Goal: Task Accomplishment & Management: Manage account settings

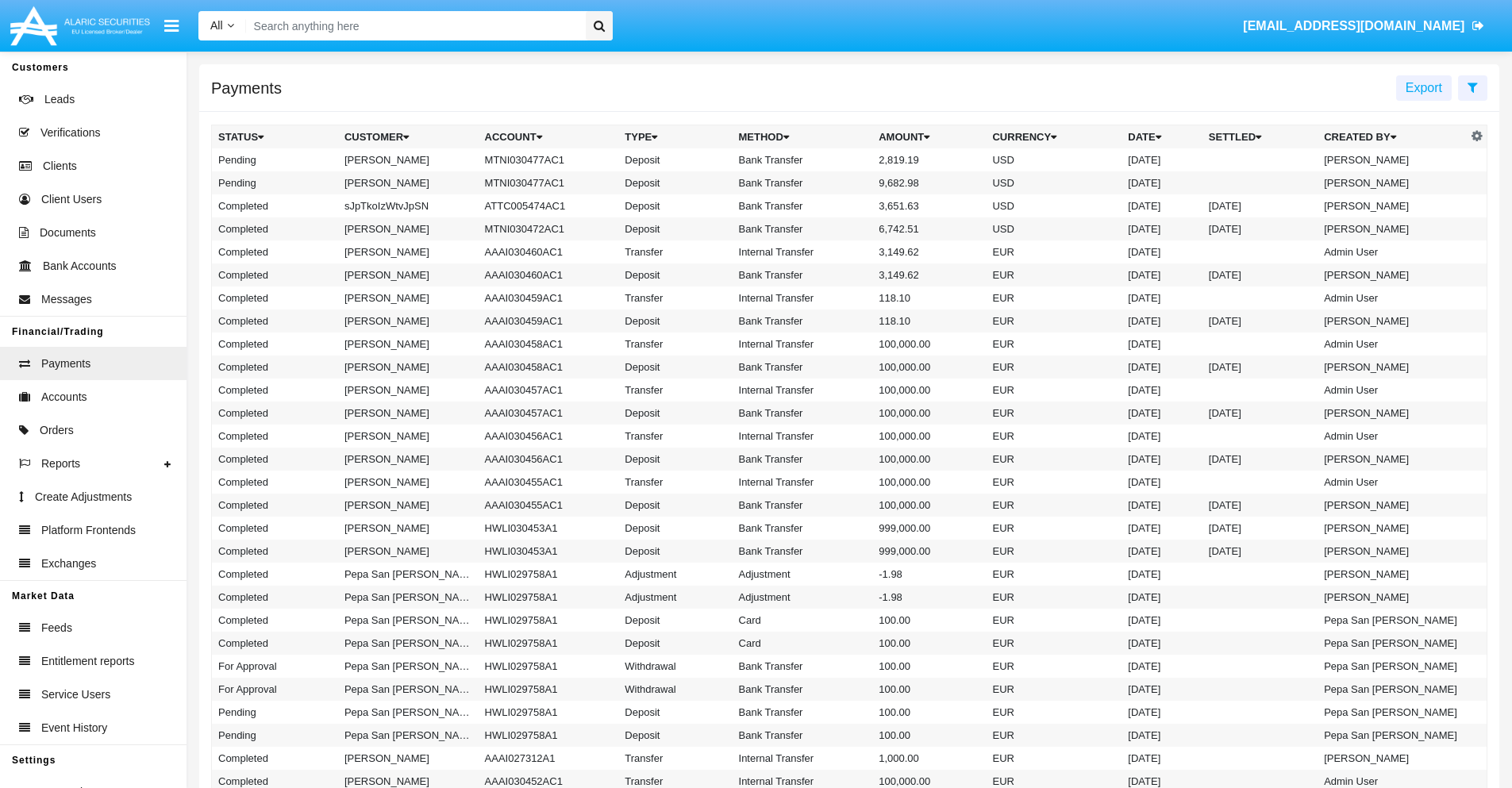
click at [1472, 86] on icon at bounding box center [1472, 87] width 10 height 13
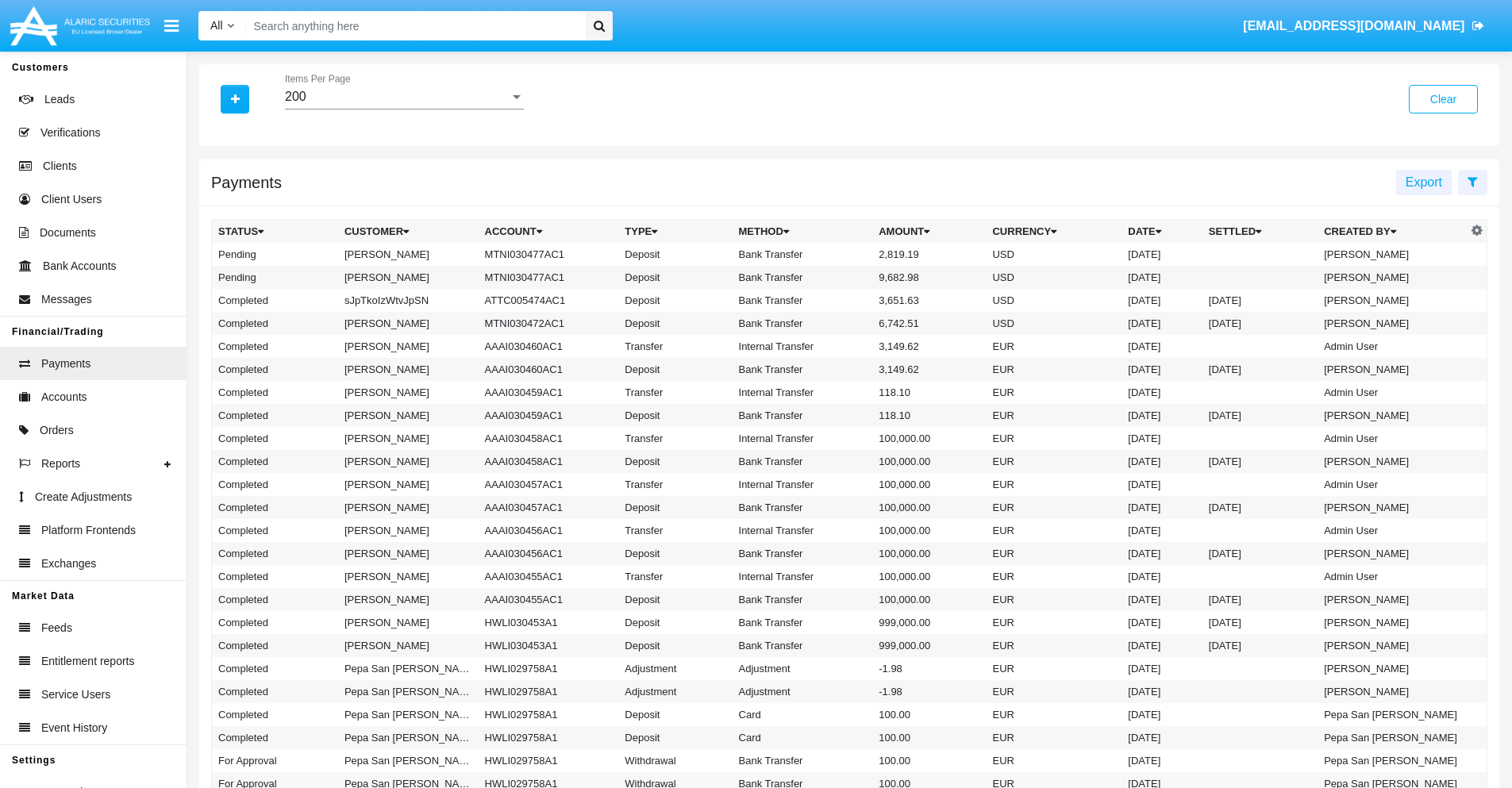
click at [404, 97] on div "200" at bounding box center [397, 97] width 225 height 14
click at [404, 109] on span "10" at bounding box center [404, 109] width 239 height 38
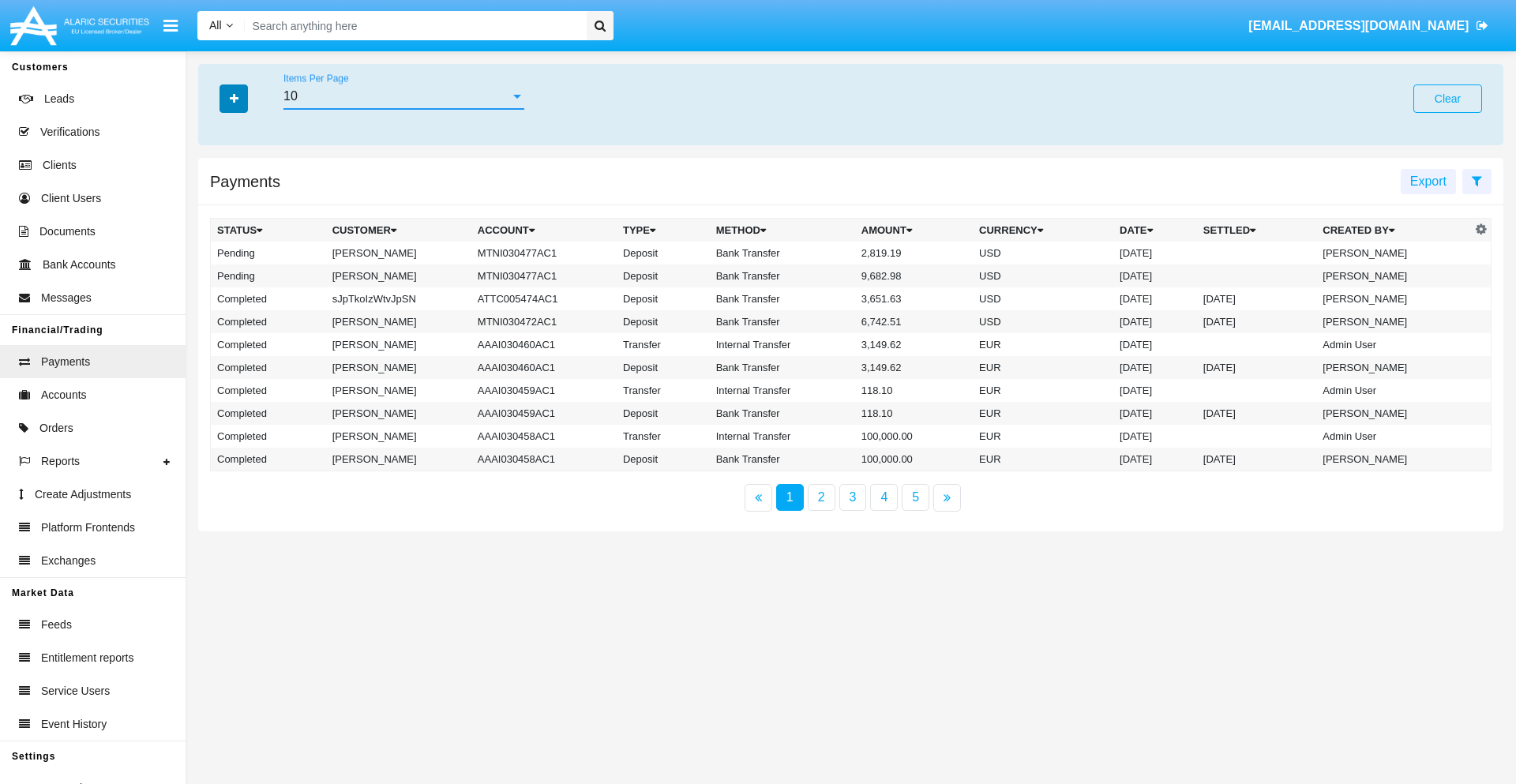
click at [233, 98] on icon "button" at bounding box center [234, 99] width 9 height 11
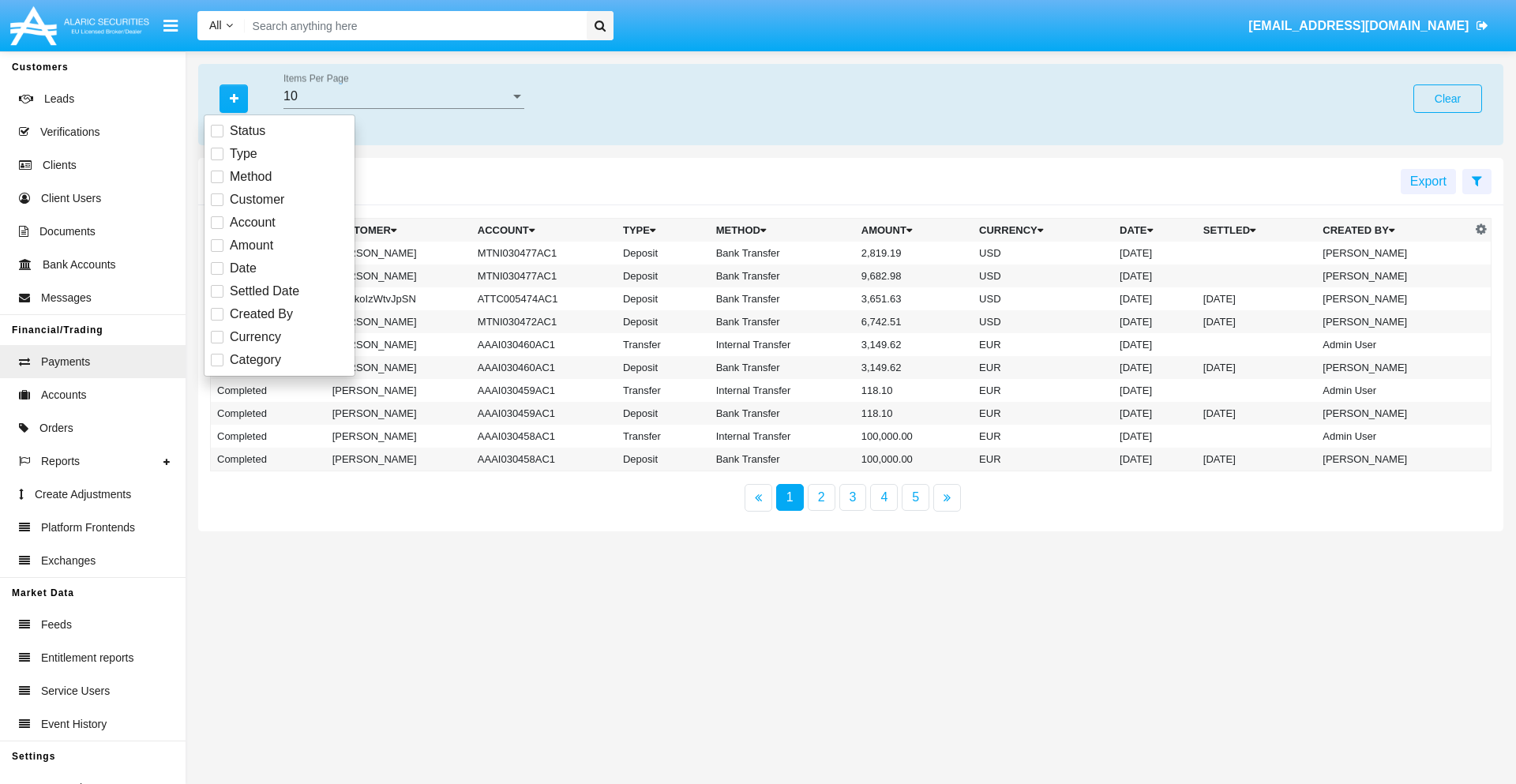
click at [247, 131] on span "Status" at bounding box center [248, 131] width 36 height 19
click at [217, 138] on input "Status" at bounding box center [217, 138] width 1 height 1
checkbox input "true"
click at [233, 98] on icon "button" at bounding box center [234, 99] width 9 height 11
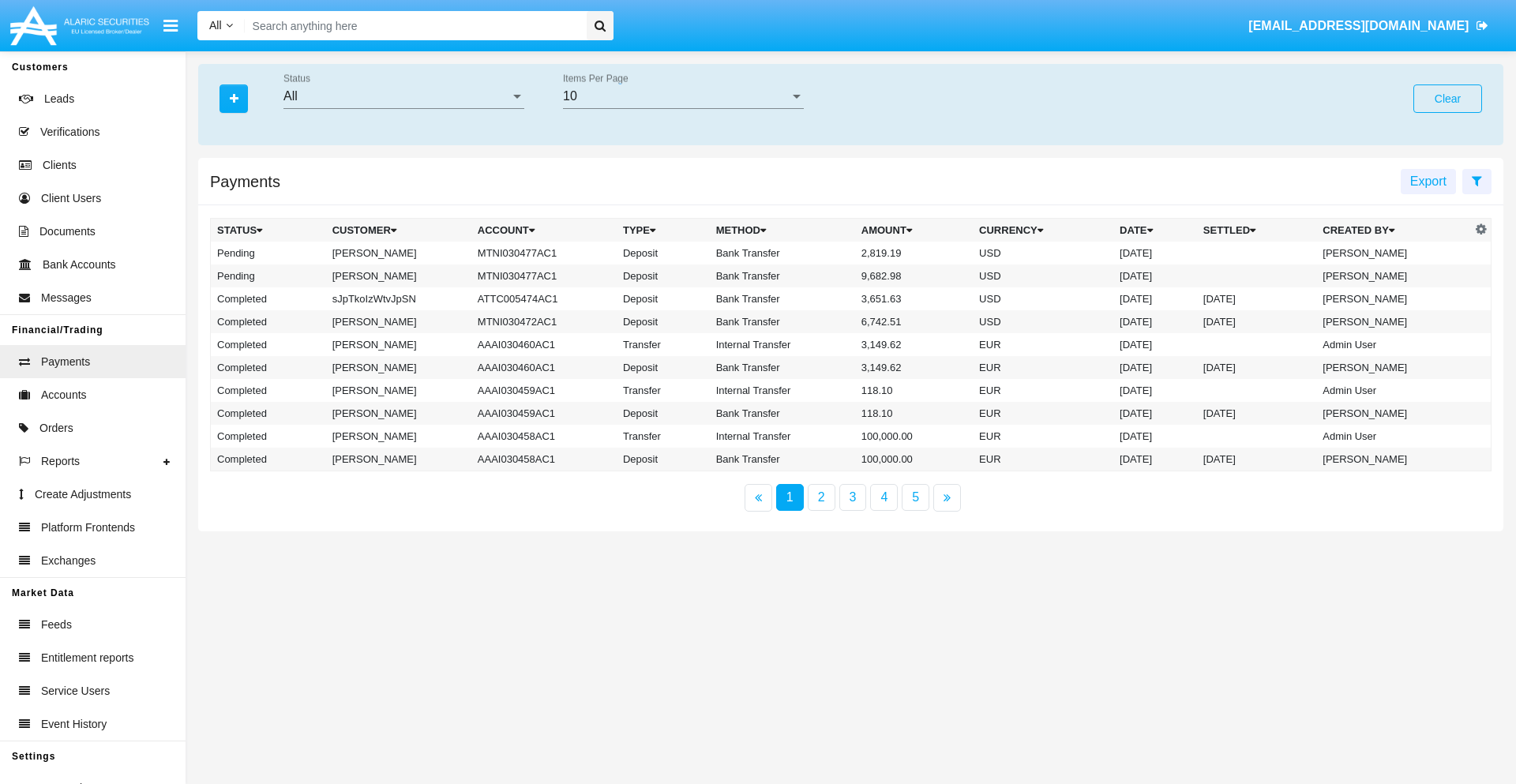
click at [404, 96] on div "All" at bounding box center [397, 96] width 227 height 14
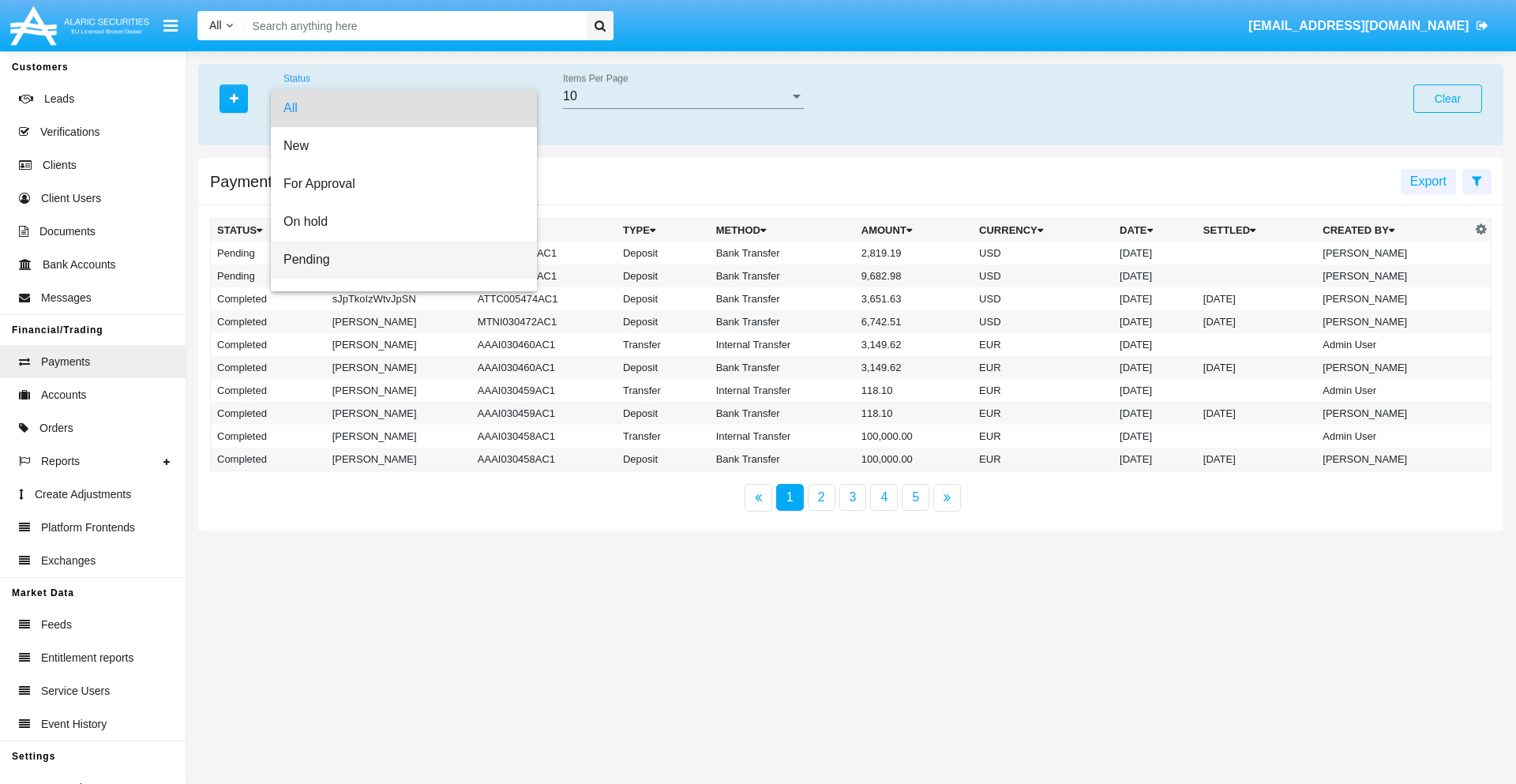
click at [397, 259] on span "Pending" at bounding box center [404, 259] width 240 height 38
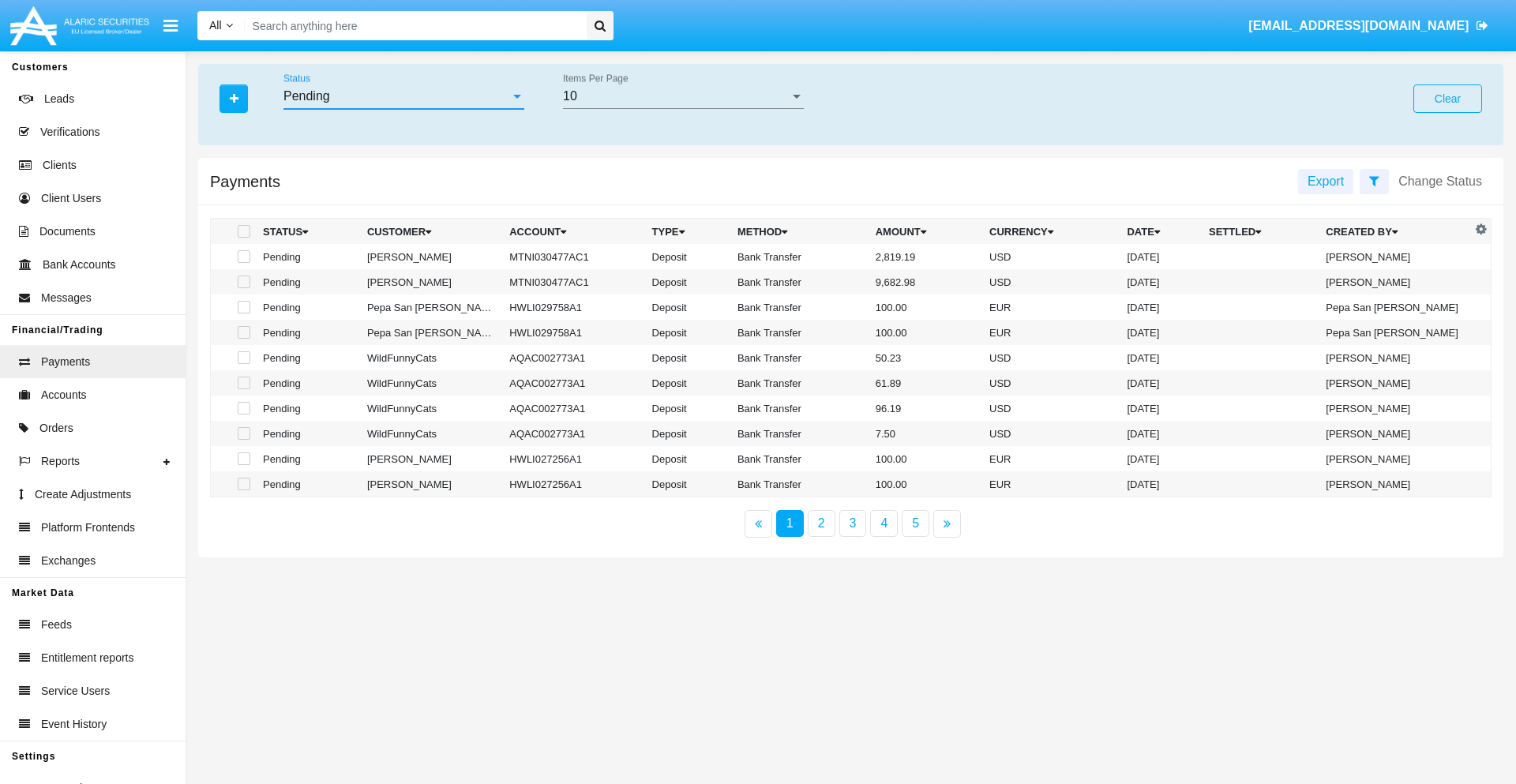
click at [242, 232] on span at bounding box center [244, 232] width 13 height 13
click at [243, 237] on input "checkbox" at bounding box center [243, 237] width 1 height 1
checkbox input "true"
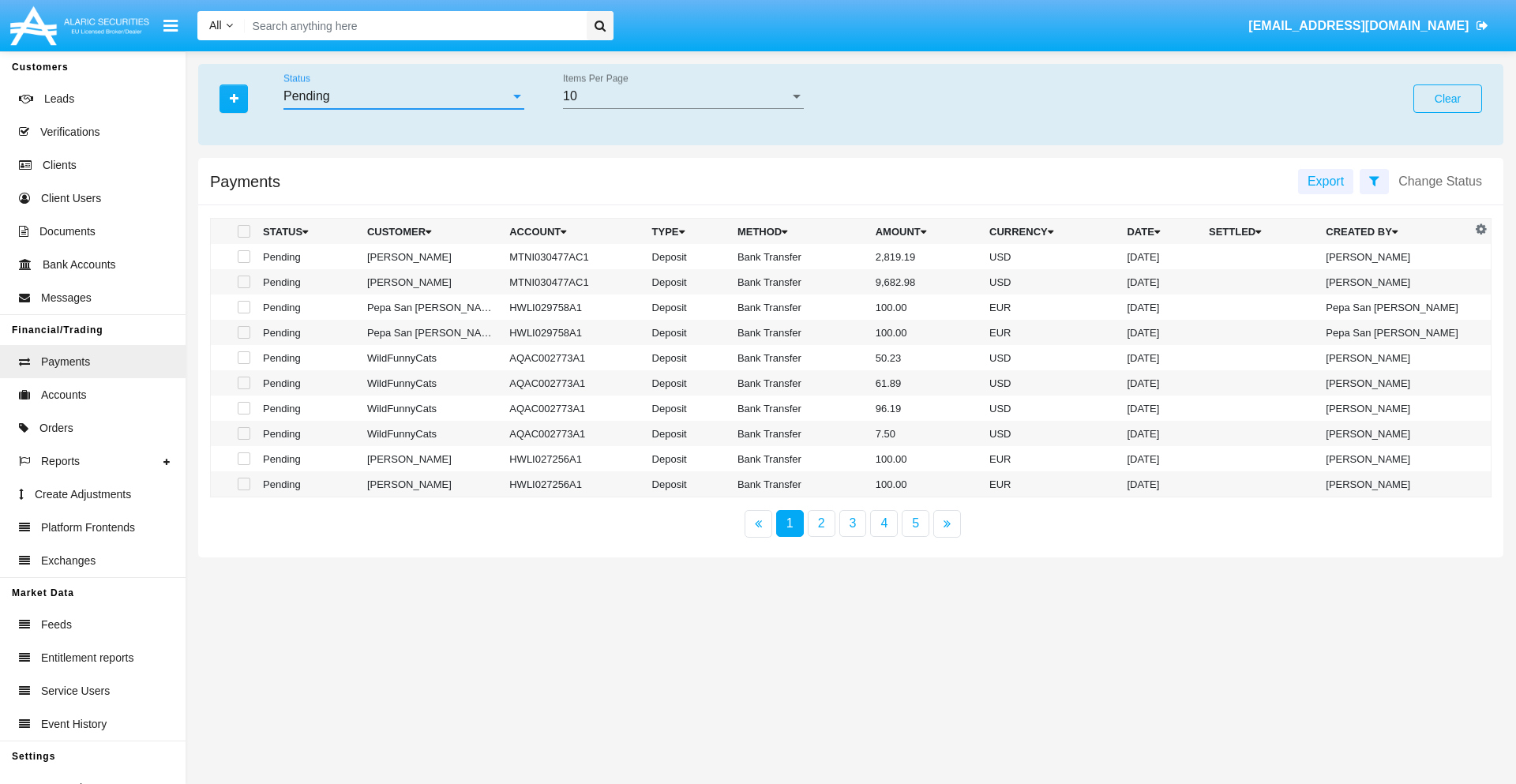
checkbox input "true"
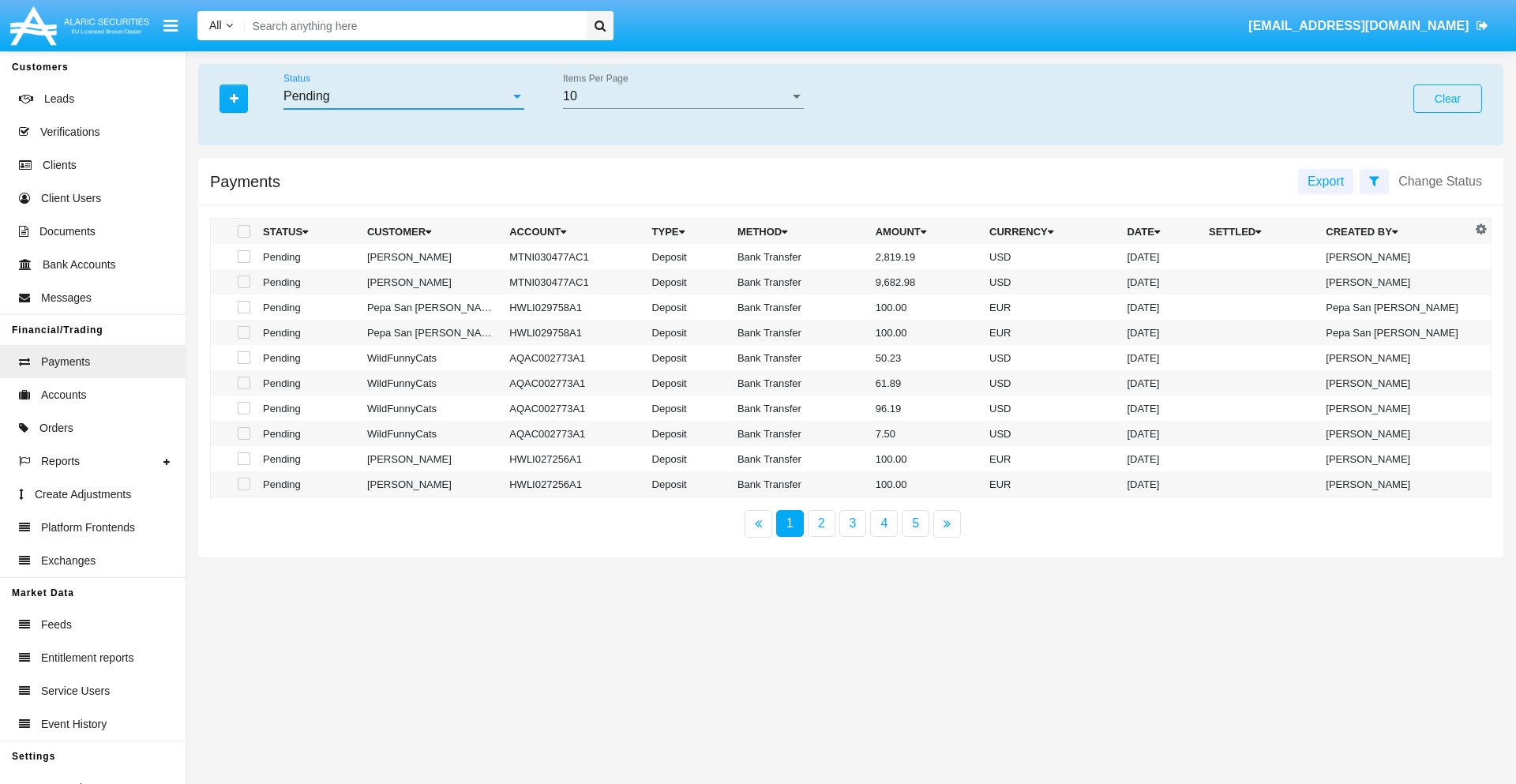
checkbox input "true"
